Goal: Task Accomplishment & Management: Manage account settings

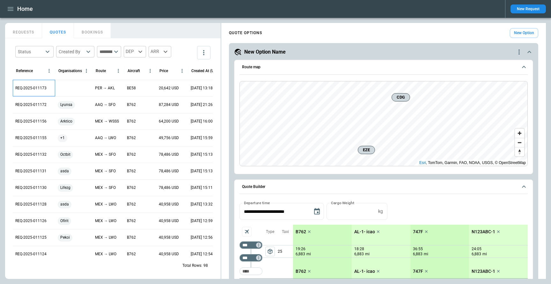
click at [33, 87] on p "REQ-2025-011173" at bounding box center [30, 87] width 31 height 5
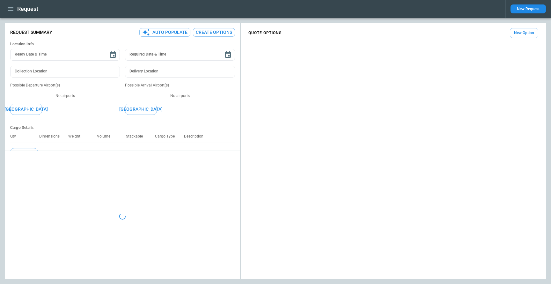
type input "**********"
type input "***"
type input "*******"
type textarea "*"
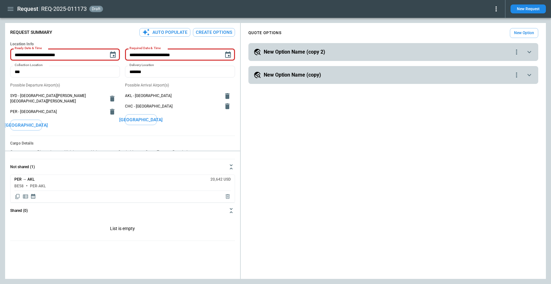
type input "**********"
click at [497, 9] on icon at bounding box center [496, 9] width 8 height 8
click at [480, 41] on button "Decline" at bounding box center [487, 37] width 24 height 9
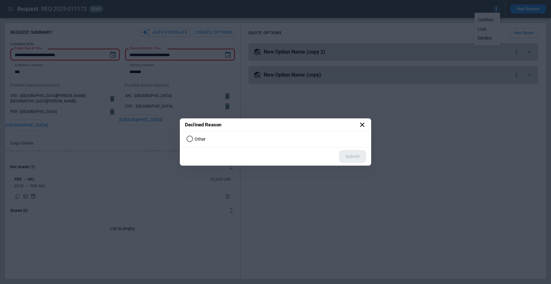
click at [196, 139] on span "Other" at bounding box center [199, 138] width 11 height 5
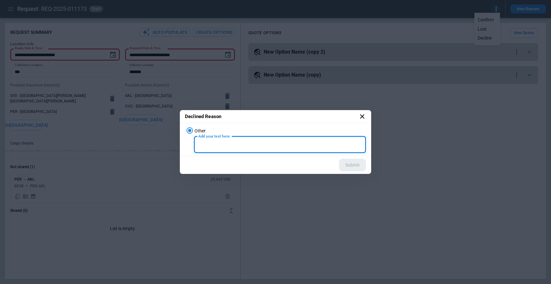
click at [302, 142] on input "Add your text here" at bounding box center [280, 144] width 172 height 17
type input "*****"
click at [266, 171] on div "Submit" at bounding box center [274, 165] width 189 height 18
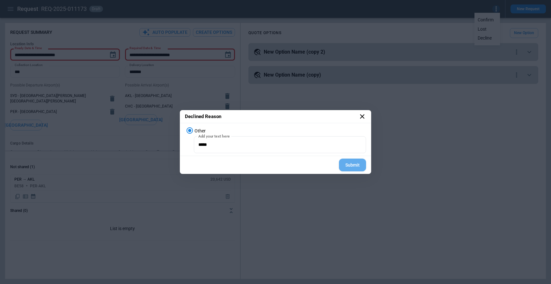
click at [350, 168] on button "Submit" at bounding box center [352, 164] width 27 height 13
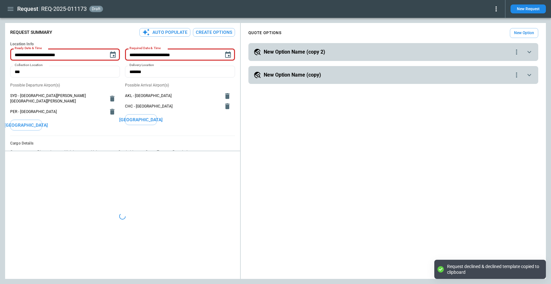
type textarea "*"
click at [14, 7] on icon "button" at bounding box center [11, 9] width 8 height 8
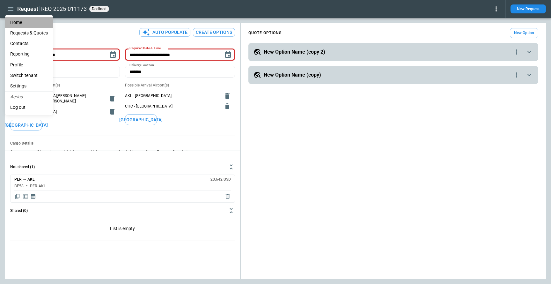
click at [19, 21] on li "Home" at bounding box center [29, 22] width 48 height 11
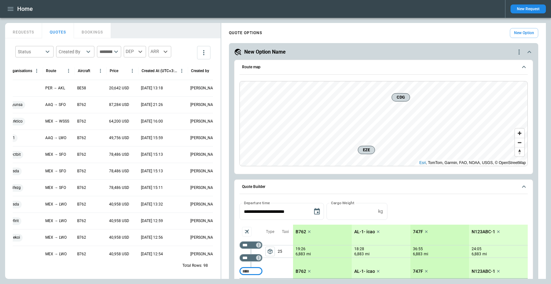
scroll to position [0, 80]
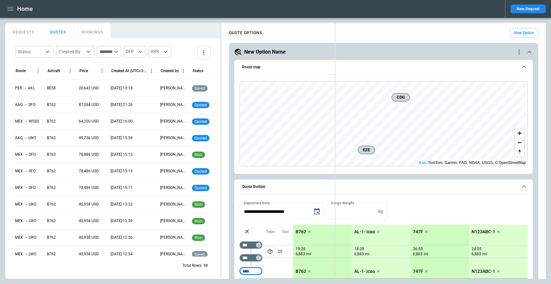
click at [335, 61] on div "FindBorderBarSize REQUESTS QUOTES BOOKINGS Status ​ Created By ​ ​ DEP ARR Refe…" at bounding box center [275, 151] width 541 height 256
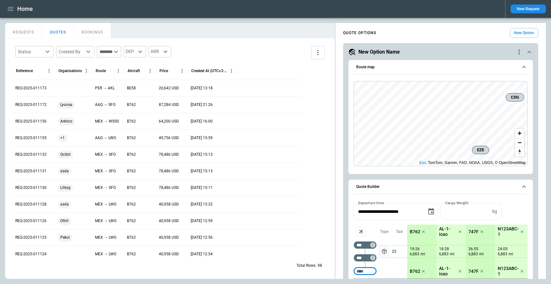
scroll to position [0, 0]
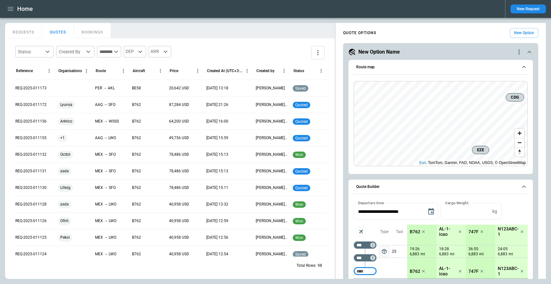
click at [19, 33] on button "REQUESTS" at bounding box center [23, 30] width 37 height 15
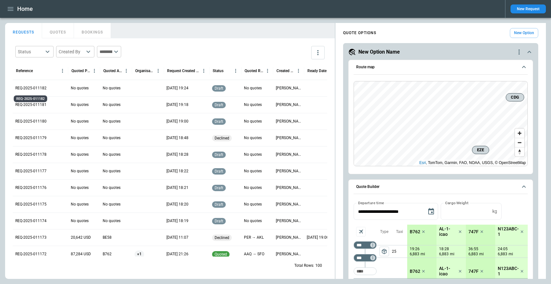
click at [39, 86] on p "REQ-2025-011182" at bounding box center [30, 87] width 31 height 5
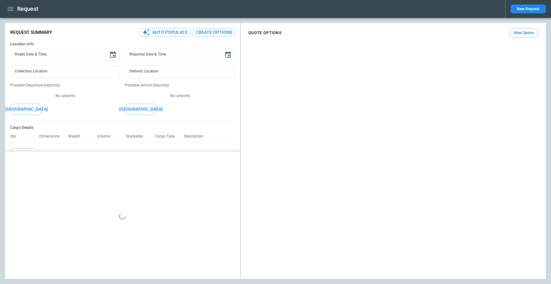
type textarea "*"
type input "**********"
type textarea "*"
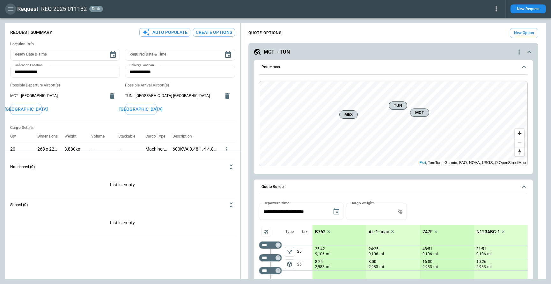
click at [8, 10] on icon "button" at bounding box center [11, 9] width 8 height 8
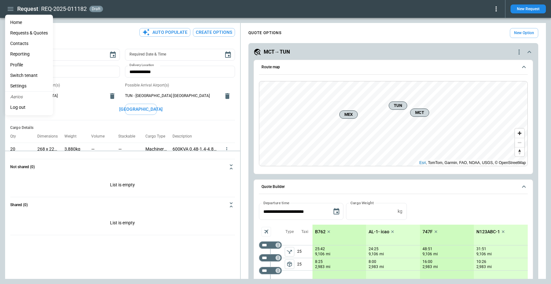
click at [17, 21] on li "Home" at bounding box center [29, 22] width 48 height 11
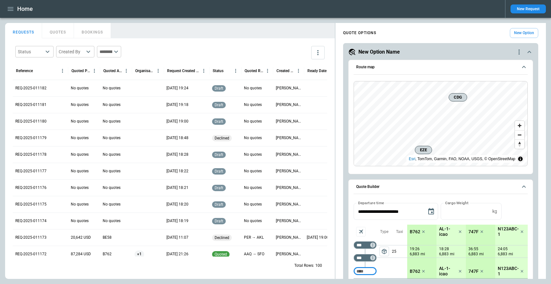
click at [15, 6] on button "button" at bounding box center [10, 9] width 11 height 11
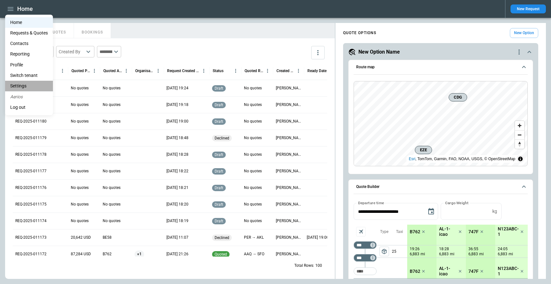
click at [21, 85] on li "Settings" at bounding box center [29, 86] width 48 height 11
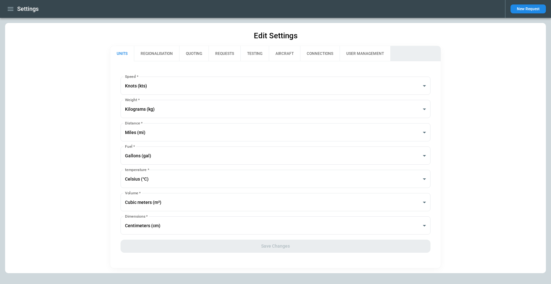
click at [157, 56] on button "REGIONALISATION" at bounding box center [156, 53] width 45 height 15
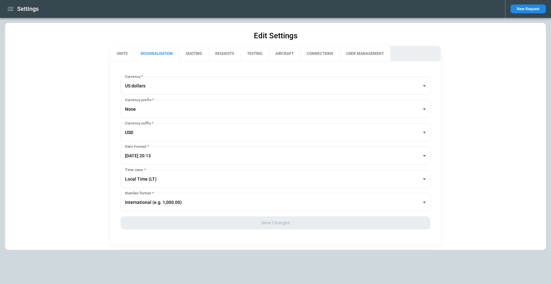
click at [198, 54] on button "QUOTING" at bounding box center [193, 53] width 29 height 15
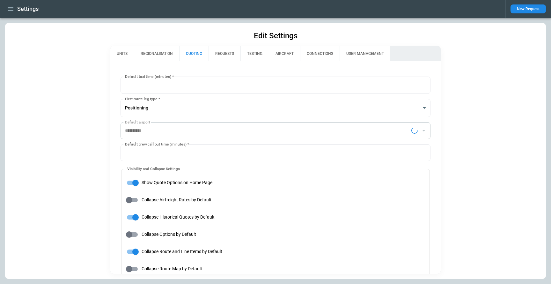
type input "**********"
click at [227, 49] on button "REQUESTS" at bounding box center [224, 53] width 32 height 15
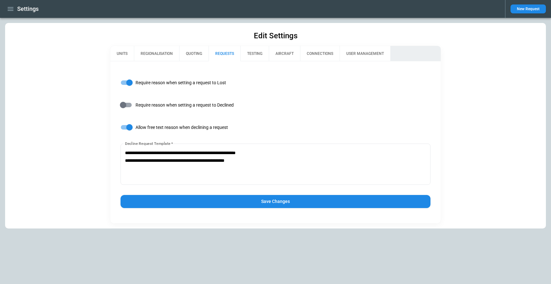
click at [251, 198] on button "Save Changes" at bounding box center [275, 201] width 310 height 13
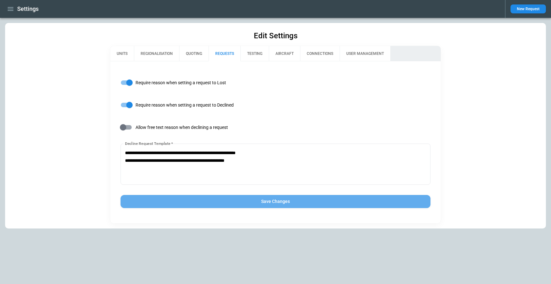
click at [249, 200] on button "Save Changes" at bounding box center [275, 201] width 310 height 13
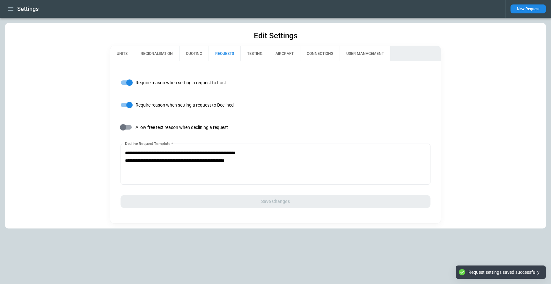
click at [10, 10] on icon "button" at bounding box center [11, 9] width 8 height 8
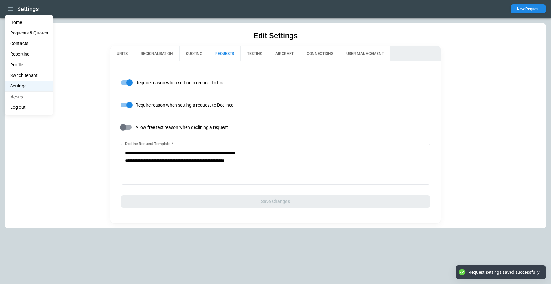
click at [13, 20] on li "Home" at bounding box center [29, 22] width 48 height 11
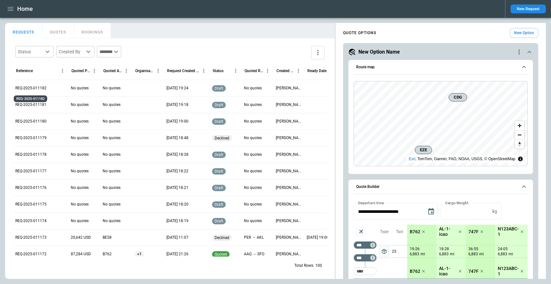
click at [39, 90] on p "REQ-2025-011182" at bounding box center [30, 87] width 31 height 5
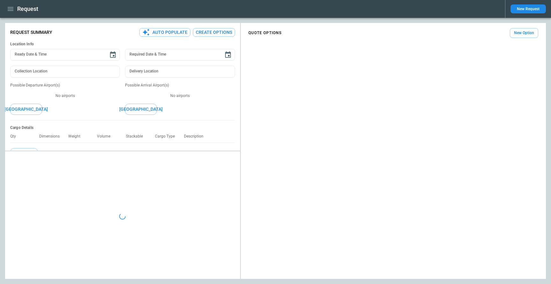
type textarea "*"
type input "**********"
type textarea "*"
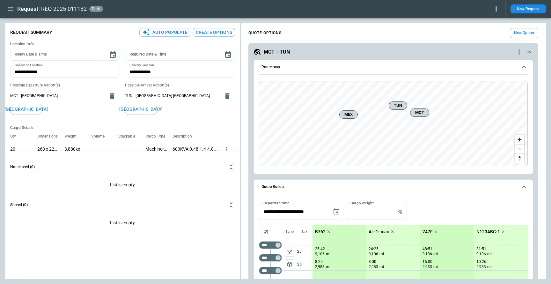
click at [497, 11] on icon at bounding box center [496, 9] width 8 height 8
click at [487, 36] on button "Decline" at bounding box center [487, 37] width 24 height 9
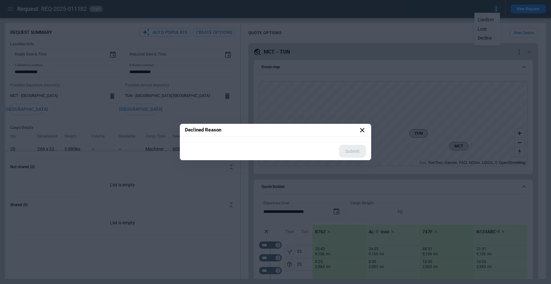
click at [362, 130] on icon at bounding box center [362, 130] width 4 height 4
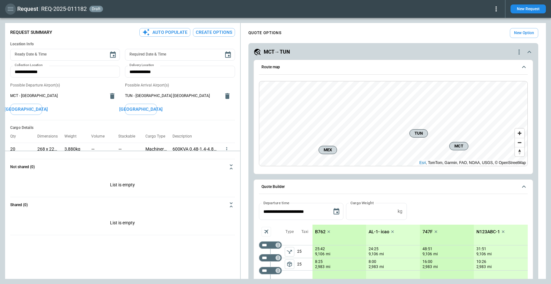
click at [11, 10] on icon "button" at bounding box center [11, 9] width 8 height 8
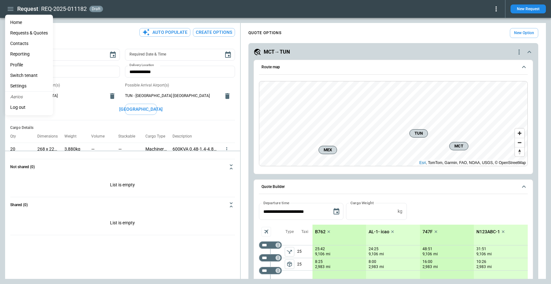
click at [22, 84] on li "Settings" at bounding box center [29, 86] width 48 height 11
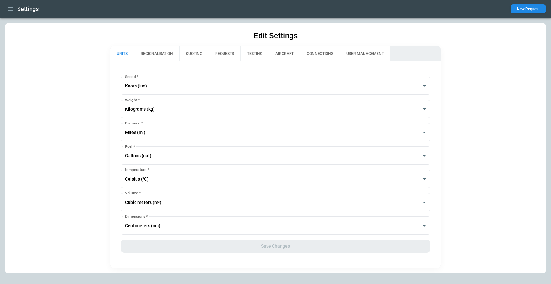
click at [202, 55] on button "QUOTING" at bounding box center [193, 53] width 29 height 15
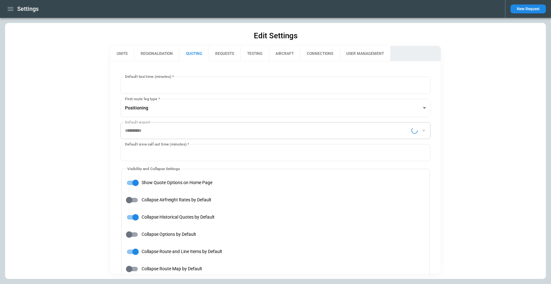
type input "**********"
click at [229, 54] on button "REQUESTS" at bounding box center [224, 53] width 32 height 15
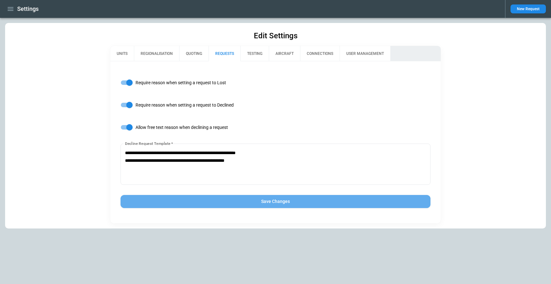
click at [256, 201] on button "Save Changes" at bounding box center [275, 201] width 310 height 13
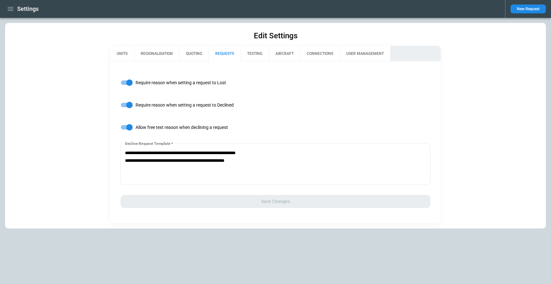
click at [5, 6] on div "Settings New Request" at bounding box center [275, 9] width 551 height 18
click at [9, 10] on icon "button" at bounding box center [11, 9] width 8 height 8
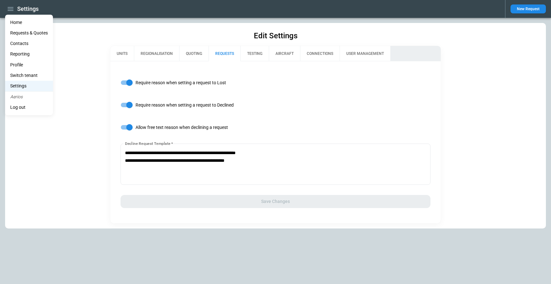
click at [19, 52] on li "Reporting" at bounding box center [29, 54] width 48 height 11
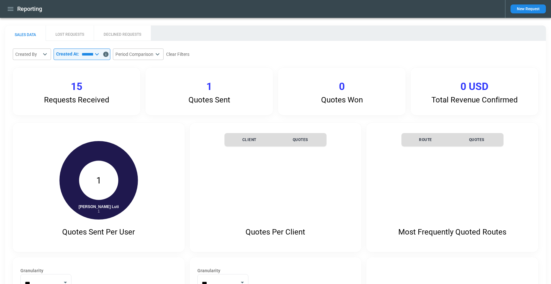
click at [75, 33] on button "LOST REQUESTS" at bounding box center [70, 32] width 48 height 15
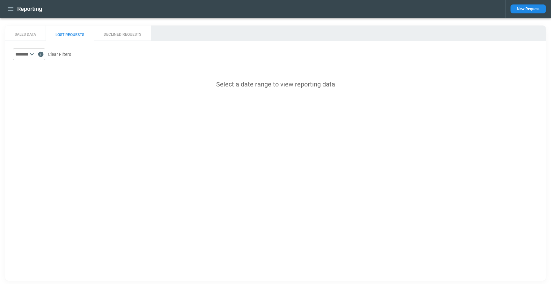
click at [36, 55] on icon at bounding box center [32, 54] width 8 height 8
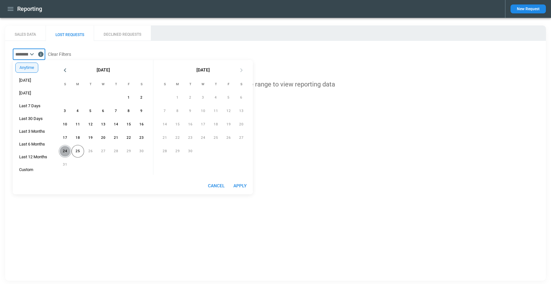
click at [67, 149] on button "24" at bounding box center [65, 151] width 13 height 13
click at [238, 186] on button "Apply" at bounding box center [240, 186] width 20 height 12
type input "**********"
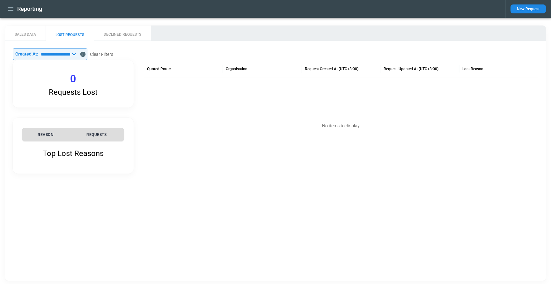
click at [80, 155] on p "Top Lost Reasons" at bounding box center [73, 153] width 61 height 9
click at [123, 41] on div "**********" at bounding box center [275, 111] width 541 height 140
click at [120, 33] on button "DECLINED REQUESTS" at bounding box center [122, 32] width 57 height 15
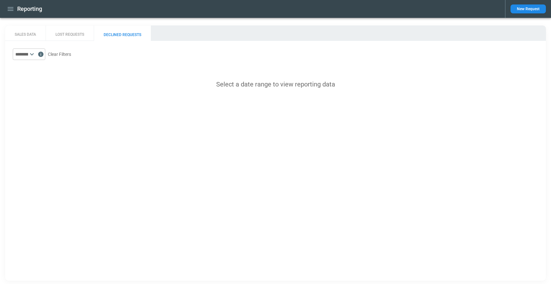
click at [71, 33] on button "LOST REQUESTS" at bounding box center [70, 32] width 48 height 15
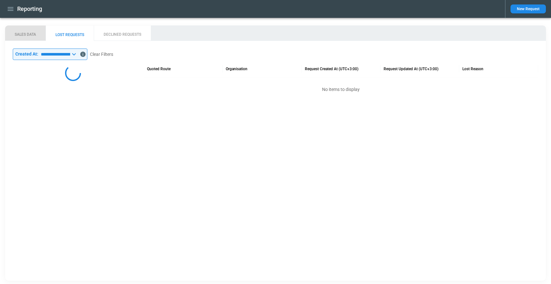
click at [24, 32] on button "SALES DATA" at bounding box center [25, 32] width 40 height 15
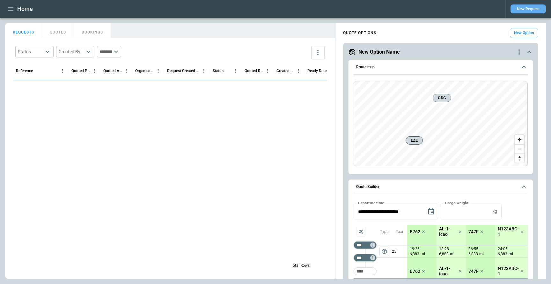
click at [521, 8] on button "New Request" at bounding box center [527, 8] width 35 height 9
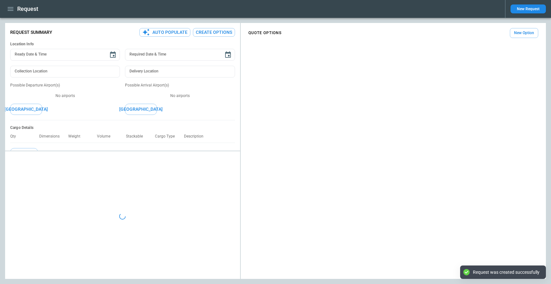
type textarea "*"
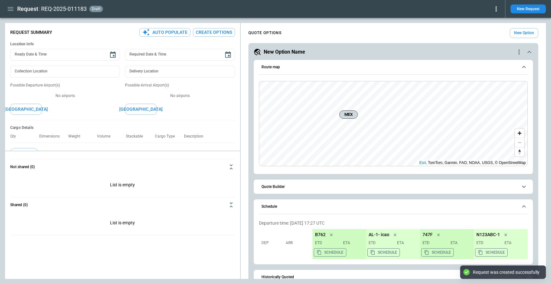
click at [217, 30] on button "Create Options" at bounding box center [214, 32] width 42 height 9
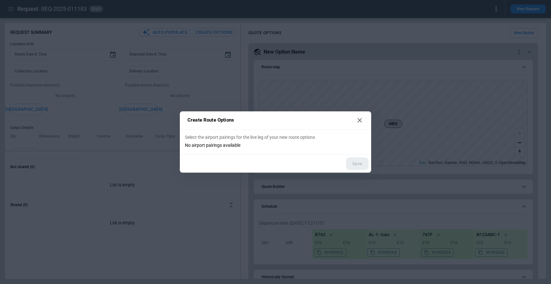
click at [358, 119] on icon at bounding box center [360, 120] width 8 height 8
